Goal: Task Accomplishment & Management: Manage account settings

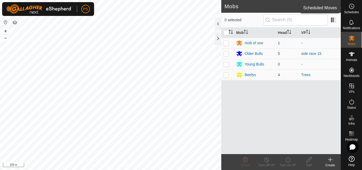
click at [353, 7] on icon at bounding box center [352, 6] width 6 height 6
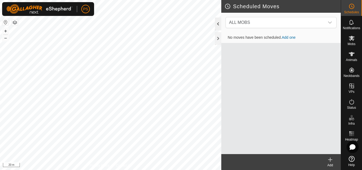
click at [219, 21] on div at bounding box center [218, 24] width 6 height 13
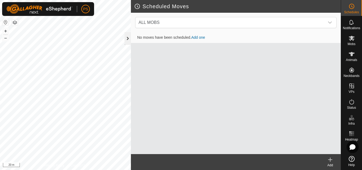
click at [129, 40] on div at bounding box center [128, 38] width 6 height 13
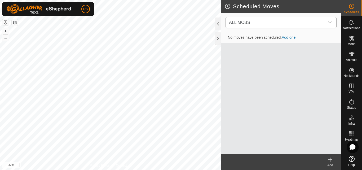
click at [331, 24] on icon "dropdown trigger" at bounding box center [330, 22] width 4 height 4
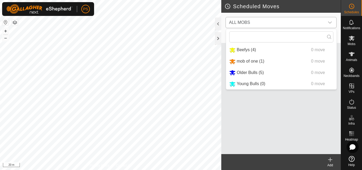
click at [331, 23] on icon "dropdown trigger" at bounding box center [330, 22] width 4 height 4
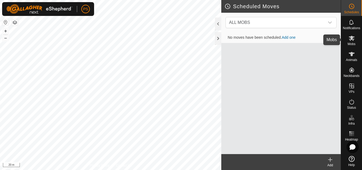
click at [353, 38] on icon at bounding box center [352, 38] width 6 height 5
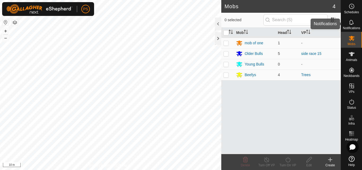
click at [352, 23] on icon at bounding box center [352, 22] width 6 height 6
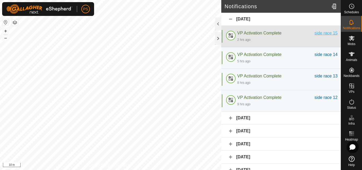
click at [325, 33] on div "side race 15" at bounding box center [326, 33] width 23 height 6
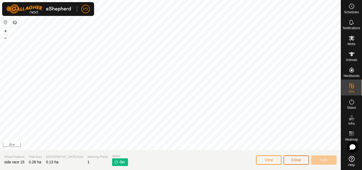
click at [300, 159] on span "Close" at bounding box center [297, 160] width 10 height 4
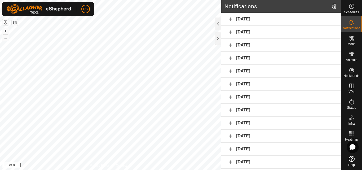
click at [231, 84] on div "[DATE]" at bounding box center [282, 84] width 120 height 13
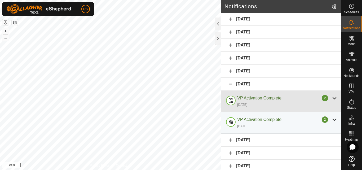
click at [332, 98] on div at bounding box center [335, 98] width 6 height 6
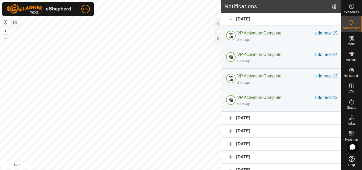
click at [230, 119] on div "[DATE]" at bounding box center [282, 118] width 120 height 13
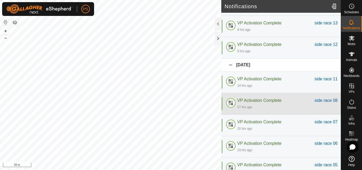
scroll to position [106, 0]
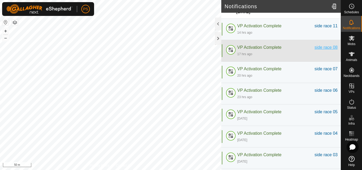
click at [324, 47] on div "side race 08" at bounding box center [326, 47] width 23 height 6
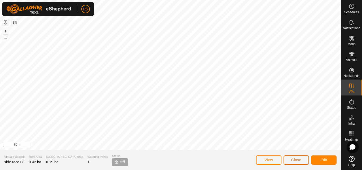
click at [298, 161] on span "Close" at bounding box center [297, 160] width 10 height 4
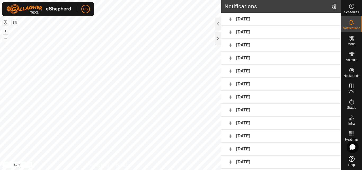
click at [231, 32] on div "[DATE]" at bounding box center [282, 32] width 120 height 13
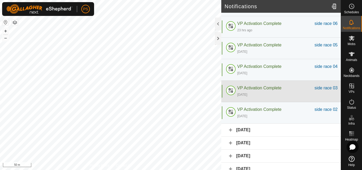
scroll to position [106, 0]
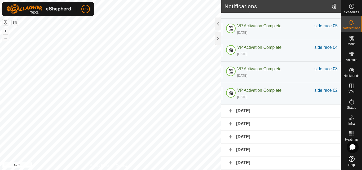
click at [231, 111] on div "[DATE]" at bounding box center [282, 111] width 120 height 13
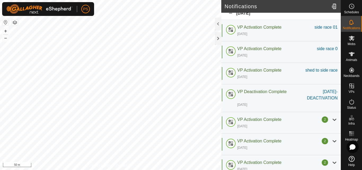
scroll to position [212, 0]
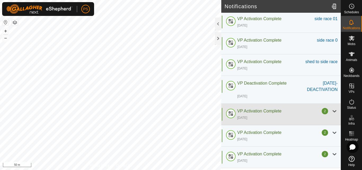
click at [332, 111] on div at bounding box center [335, 111] width 6 height 6
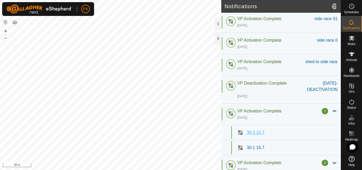
click at [256, 132] on span "30 2 15.7" at bounding box center [256, 132] width 18 height 5
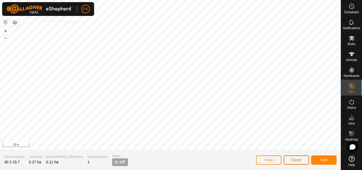
click at [301, 159] on span "Close" at bounding box center [297, 160] width 10 height 4
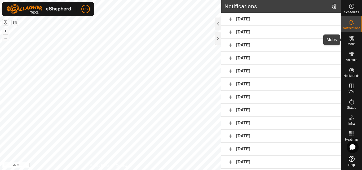
click at [351, 37] on icon at bounding box center [352, 38] width 6 height 5
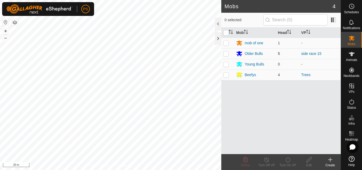
click at [226, 54] on p-checkbox at bounding box center [226, 53] width 5 height 4
checkbox input "true"
click at [289, 161] on icon at bounding box center [288, 160] width 7 height 6
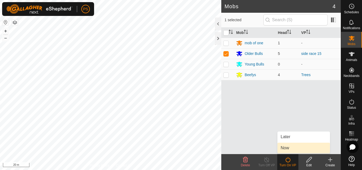
click at [291, 149] on link "Now" at bounding box center [304, 148] width 53 height 11
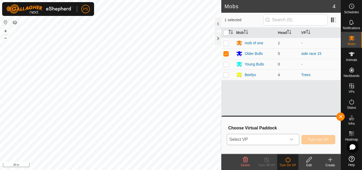
click at [292, 138] on icon "dropdown trigger" at bounding box center [292, 139] width 4 height 4
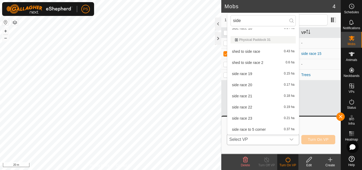
scroll to position [220, 0]
type input "side"
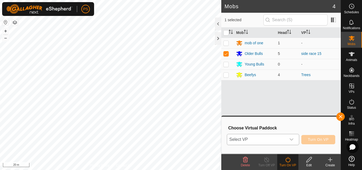
click at [292, 138] on icon "dropdown trigger" at bounding box center [292, 139] width 4 height 4
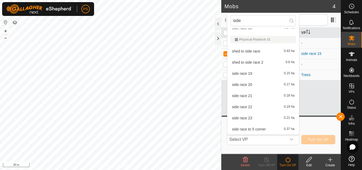
click at [245, 74] on li "side race 19 0.15 ha" at bounding box center [264, 73] width 72 height 11
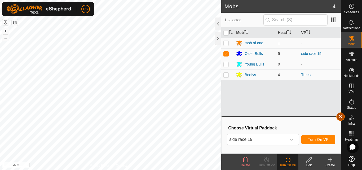
click at [339, 117] on button "button" at bounding box center [341, 117] width 8 height 8
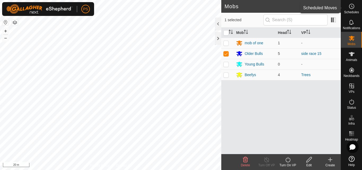
click at [353, 8] on icon at bounding box center [352, 6] width 6 height 6
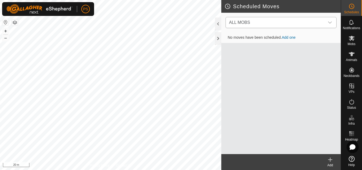
click at [330, 23] on icon "dropdown trigger" at bounding box center [330, 22] width 4 height 4
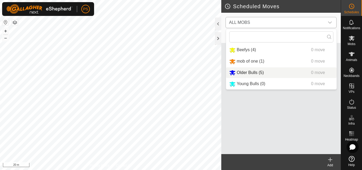
click at [256, 72] on li "Older Bulls (5) 0 move" at bounding box center [281, 72] width 111 height 11
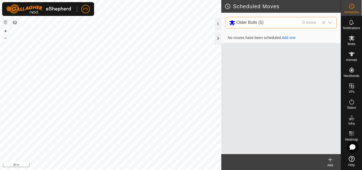
click at [330, 159] on icon at bounding box center [330, 160] width 6 height 6
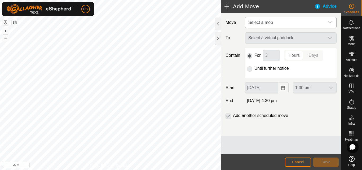
click at [330, 22] on icon "dropdown trigger" at bounding box center [330, 22] width 4 height 4
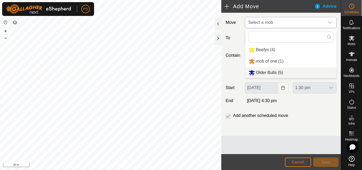
click at [272, 72] on li "Older Bulls (5)" at bounding box center [291, 72] width 91 height 11
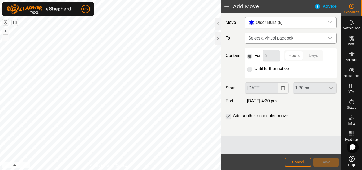
click at [333, 38] on div "dropdown trigger" at bounding box center [330, 38] width 11 height 11
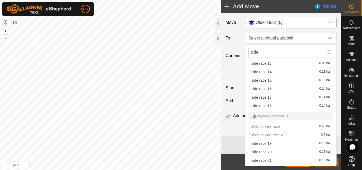
scroll to position [133, 0]
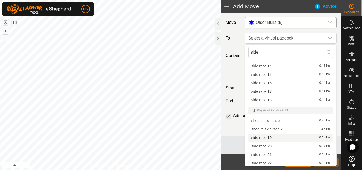
type input "side"
click at [267, 137] on li "side race 19 0.15 ha" at bounding box center [291, 138] width 85 height 8
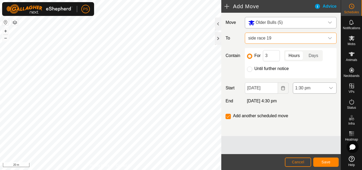
click at [330, 88] on icon "dropdown trigger" at bounding box center [332, 88] width 4 height 2
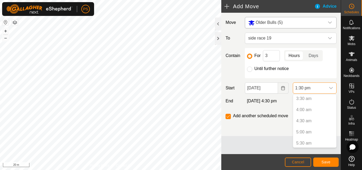
scroll to position [46, 0]
click at [298, 161] on span "Cancel" at bounding box center [298, 162] width 12 height 4
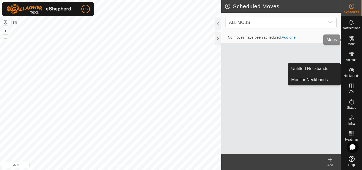
click at [352, 38] on icon at bounding box center [352, 38] width 6 height 5
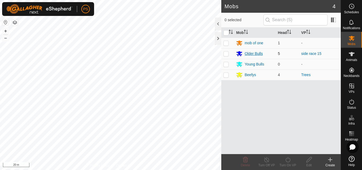
click at [254, 53] on div "Older Bulls" at bounding box center [254, 54] width 18 height 6
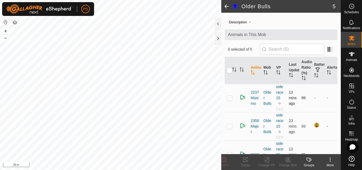
scroll to position [5, 0]
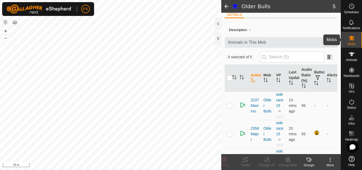
click at [352, 38] on icon at bounding box center [352, 38] width 6 height 5
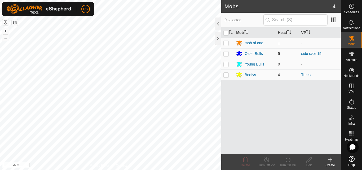
click at [226, 54] on p-checkbox at bounding box center [226, 53] width 5 height 4
checkbox input "true"
click at [289, 160] on icon at bounding box center [288, 160] width 7 height 6
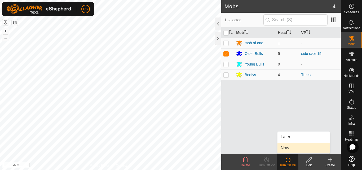
click at [287, 147] on link "Now" at bounding box center [304, 148] width 53 height 11
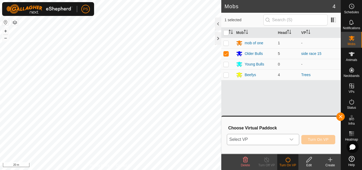
click at [292, 139] on icon "dropdown trigger" at bounding box center [292, 139] width 4 height 4
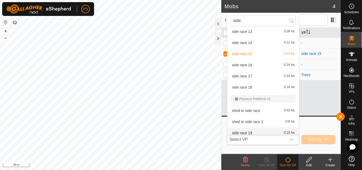
scroll to position [164, 0]
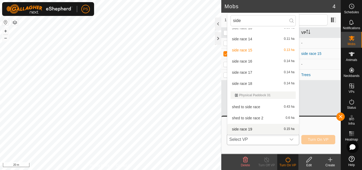
type input "side"
click at [253, 128] on li "side race 19 0.15 ha" at bounding box center [264, 129] width 72 height 11
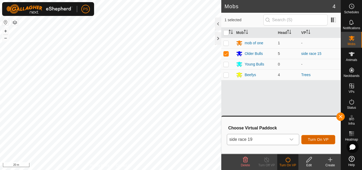
click at [321, 140] on span "Turn On VP" at bounding box center [318, 139] width 21 height 4
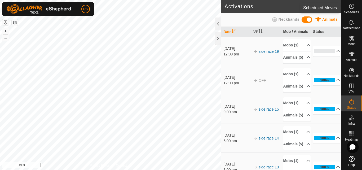
click at [351, 8] on icon at bounding box center [352, 6] width 6 height 6
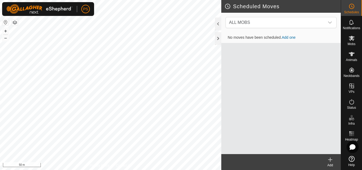
click at [331, 160] on icon at bounding box center [331, 160] width 4 height 0
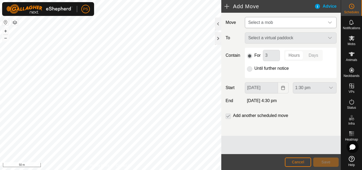
click at [331, 23] on icon "dropdown trigger" at bounding box center [331, 22] width 4 height 2
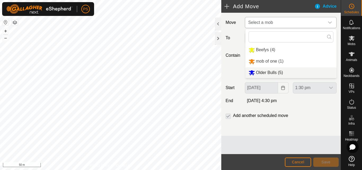
click at [268, 72] on li "Older Bulls (5)" at bounding box center [291, 72] width 91 height 11
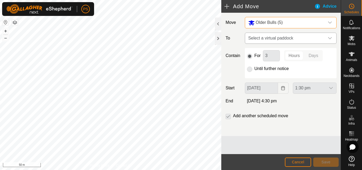
click at [332, 37] on icon "dropdown trigger" at bounding box center [330, 38] width 4 height 4
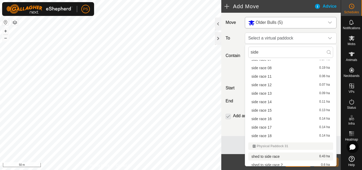
scroll to position [151, 0]
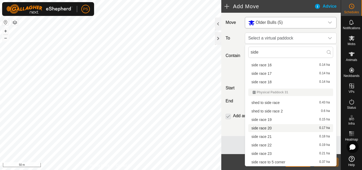
type input "side"
click at [270, 128] on li "side race 20 0.17 ha" at bounding box center [291, 128] width 85 height 8
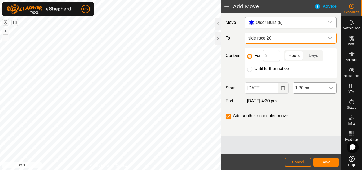
click at [331, 88] on icon "dropdown trigger" at bounding box center [331, 88] width 4 height 4
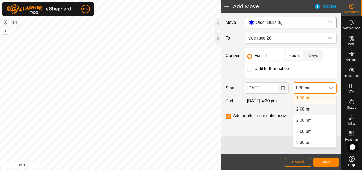
scroll to position [312, 0]
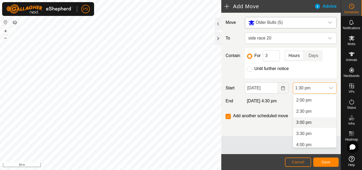
click at [310, 123] on li "3:00 pm" at bounding box center [314, 122] width 43 height 11
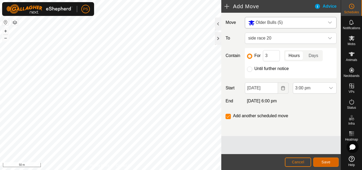
click at [330, 163] on span "Save" at bounding box center [326, 162] width 9 height 4
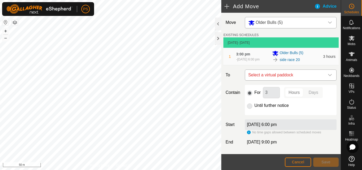
click at [328, 77] on icon "dropdown trigger" at bounding box center [330, 75] width 4 height 4
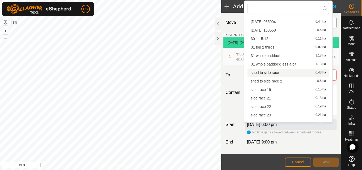
scroll to position [16, 0]
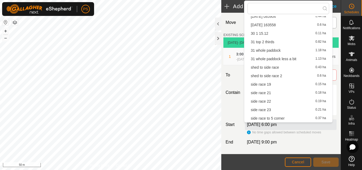
click at [265, 93] on li "side race 21 0.18 ha" at bounding box center [289, 93] width 82 height 8
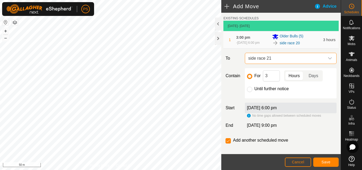
scroll to position [25, 0]
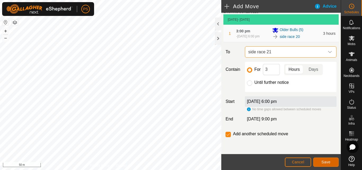
click at [330, 162] on span "Save" at bounding box center [326, 162] width 9 height 4
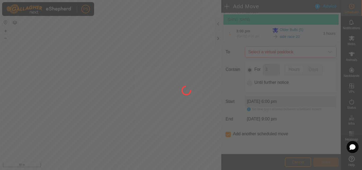
scroll to position [0, 0]
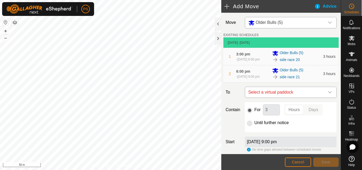
click at [328, 94] on icon "dropdown trigger" at bounding box center [330, 92] width 4 height 4
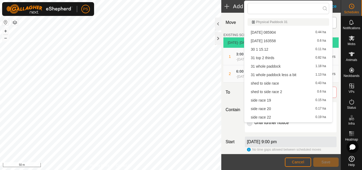
click at [266, 116] on li "side race 22 0.19 ha" at bounding box center [289, 117] width 82 height 8
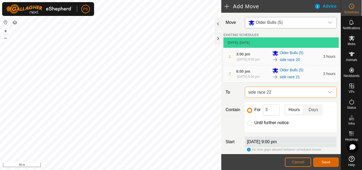
click at [327, 162] on span "Save" at bounding box center [326, 162] width 9 height 4
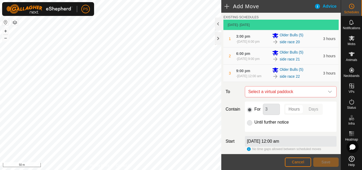
scroll to position [27, 0]
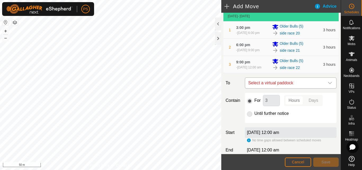
click at [328, 85] on icon "dropdown trigger" at bounding box center [330, 83] width 4 height 4
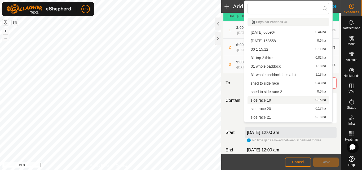
scroll to position [16, 0]
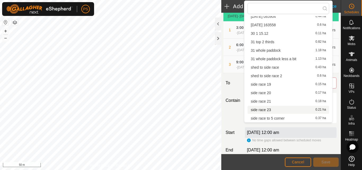
click at [269, 109] on li "side race 23 0.21 ha" at bounding box center [289, 110] width 82 height 8
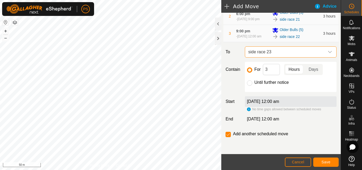
scroll to position [65, 0]
drag, startPoint x: 249, startPoint y: 84, endPoint x: 247, endPoint y: 92, distance: 7.9
click at [249, 84] on input "Until further notice" at bounding box center [249, 82] width 5 height 5
radio input "true"
checkbox input "false"
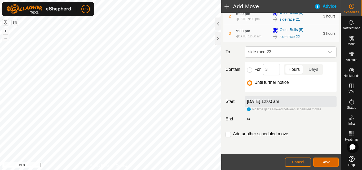
click at [327, 163] on span "Save" at bounding box center [326, 162] width 9 height 4
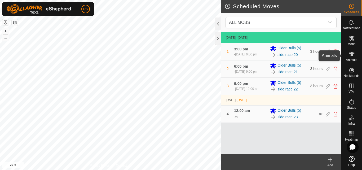
click at [352, 53] on icon at bounding box center [352, 54] width 6 height 4
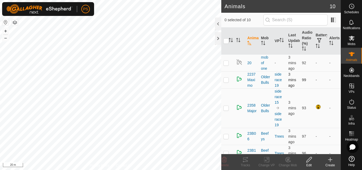
click at [227, 81] on p-checkbox at bounding box center [226, 80] width 5 height 4
checkbox input "false"
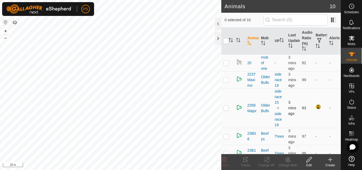
click at [226, 109] on p-checkbox at bounding box center [226, 108] width 5 height 4
click at [227, 108] on p-checkbox at bounding box center [226, 108] width 5 height 4
checkbox input "false"
click at [227, 138] on p-checkbox at bounding box center [226, 136] width 5 height 4
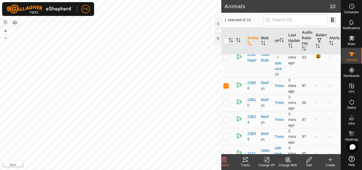
scroll to position [53, 0]
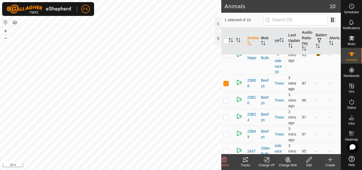
click at [228, 84] on p-checkbox at bounding box center [226, 83] width 5 height 4
checkbox input "false"
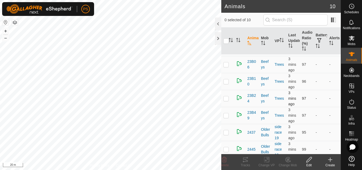
scroll to position [93, 0]
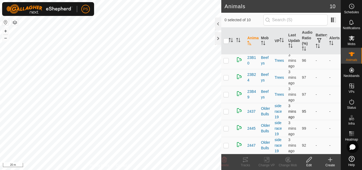
click at [226, 112] on p-checkbox at bounding box center [226, 111] width 5 height 4
checkbox input "false"
click at [227, 129] on p-checkbox at bounding box center [226, 128] width 5 height 4
checkbox input "true"
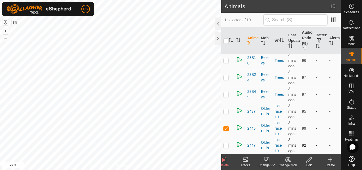
click at [225, 146] on p-checkbox at bounding box center [226, 145] width 5 height 4
checkbox input "true"
click at [227, 128] on p-checkbox at bounding box center [226, 128] width 5 height 4
checkbox input "true"
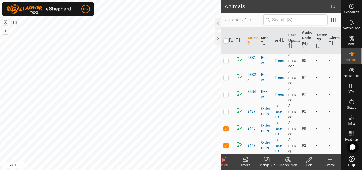
click at [227, 111] on p-checkbox at bounding box center [226, 111] width 5 height 4
checkbox input "true"
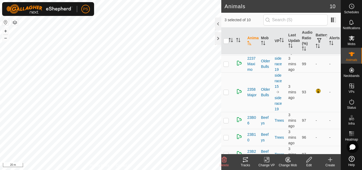
scroll to position [13, 0]
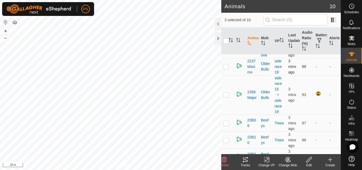
click at [227, 67] on p-checkbox at bounding box center [226, 66] width 5 height 4
checkbox input "true"
click at [227, 95] on p-checkbox at bounding box center [226, 95] width 5 height 4
checkbox input "false"
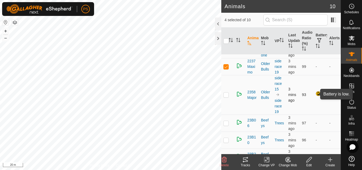
click at [316, 94] on div at bounding box center [319, 94] width 6 height 6
click at [226, 66] on p-checkbox at bounding box center [226, 66] width 5 height 4
checkbox input "false"
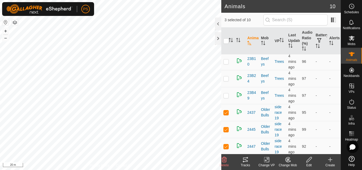
scroll to position [93, 0]
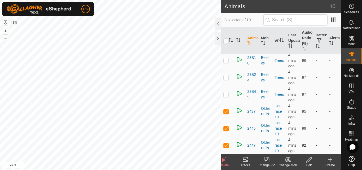
click at [226, 146] on p-checkbox at bounding box center [226, 145] width 5 height 4
checkbox input "false"
click at [226, 129] on p-checkbox at bounding box center [226, 128] width 5 height 4
checkbox input "false"
click at [227, 112] on p-checkbox at bounding box center [226, 111] width 5 height 4
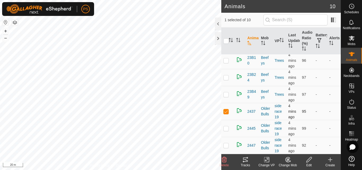
checkbox input "false"
